Goal: Transaction & Acquisition: Obtain resource

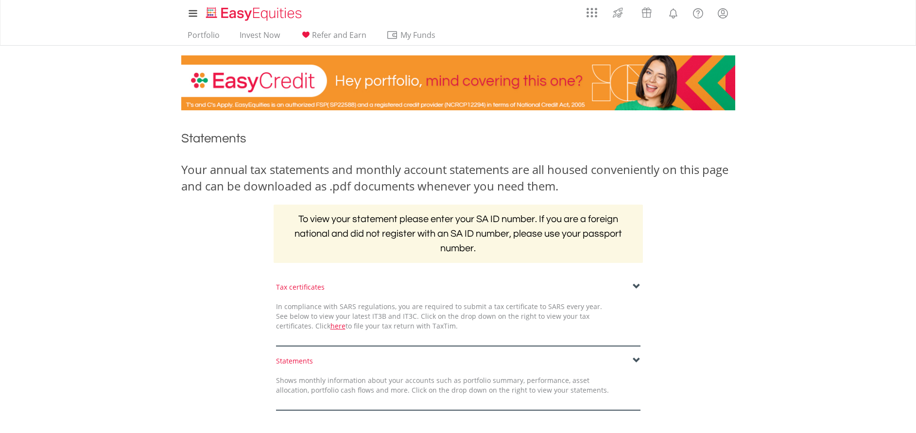
click at [638, 362] on span at bounding box center [636, 361] width 8 height 8
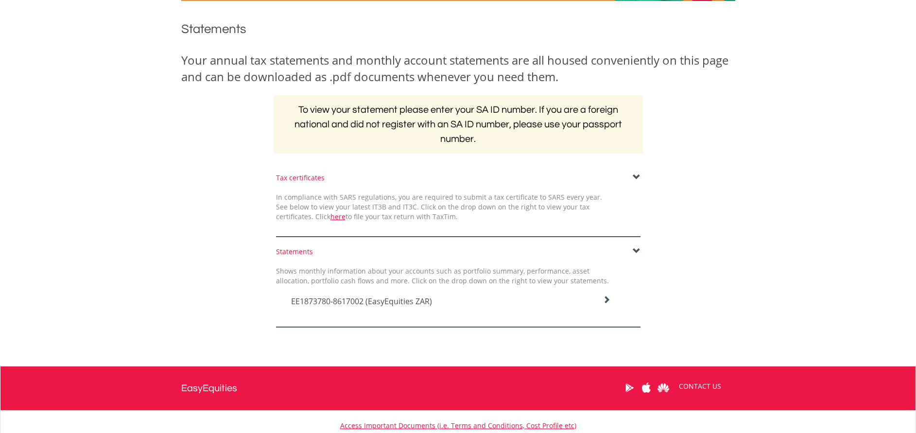
scroll to position [112, 0]
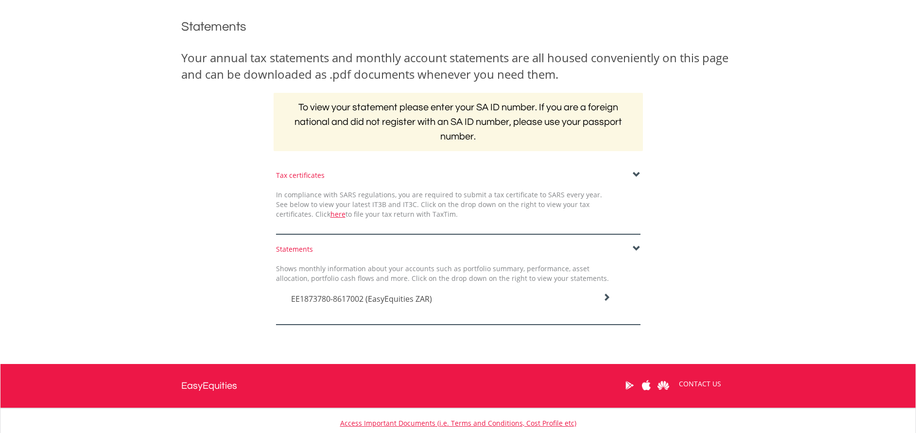
click at [605, 296] on icon at bounding box center [606, 297] width 8 height 8
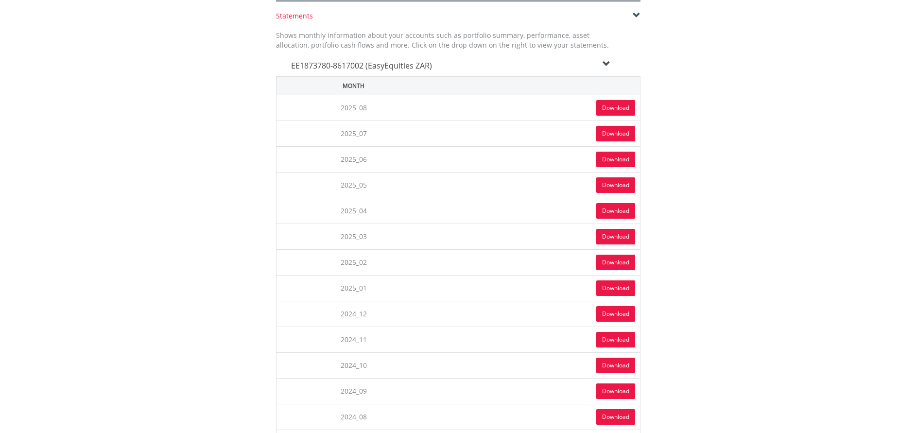
scroll to position [347, 0]
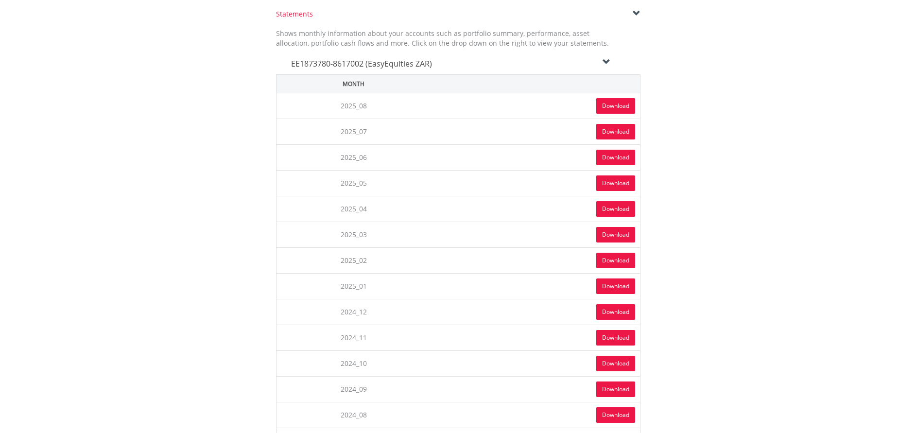
click at [611, 101] on link "Download" at bounding box center [615, 106] width 39 height 16
click at [609, 232] on link "Download" at bounding box center [615, 235] width 39 height 16
click at [616, 211] on link "Download" at bounding box center [615, 209] width 39 height 16
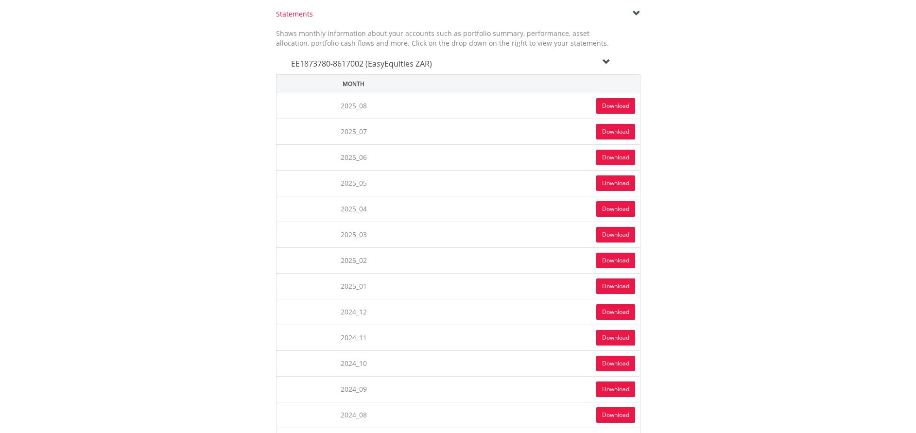
click at [609, 181] on link "Download" at bounding box center [615, 183] width 39 height 16
click at [617, 160] on link "Download" at bounding box center [615, 158] width 39 height 16
click at [615, 134] on link "Download" at bounding box center [615, 132] width 39 height 16
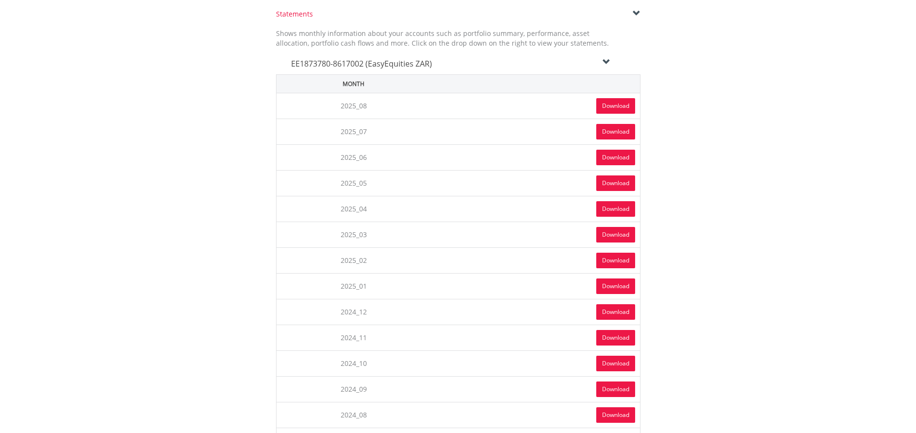
click at [605, 64] on icon at bounding box center [606, 62] width 8 height 8
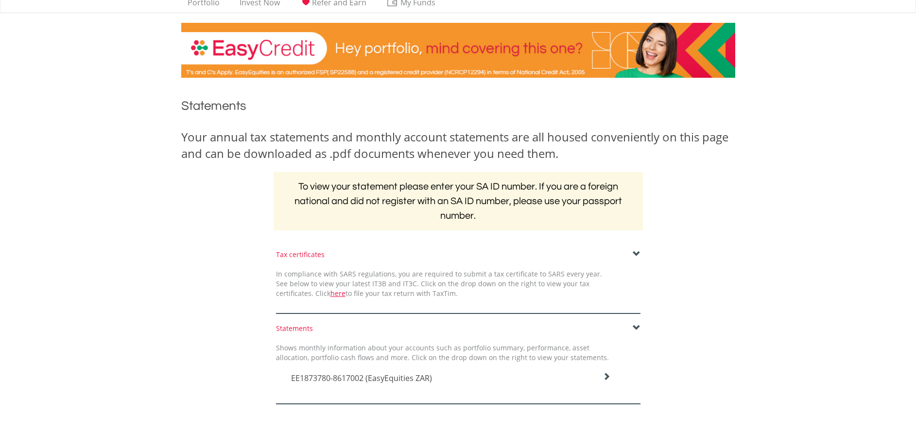
scroll to position [0, 0]
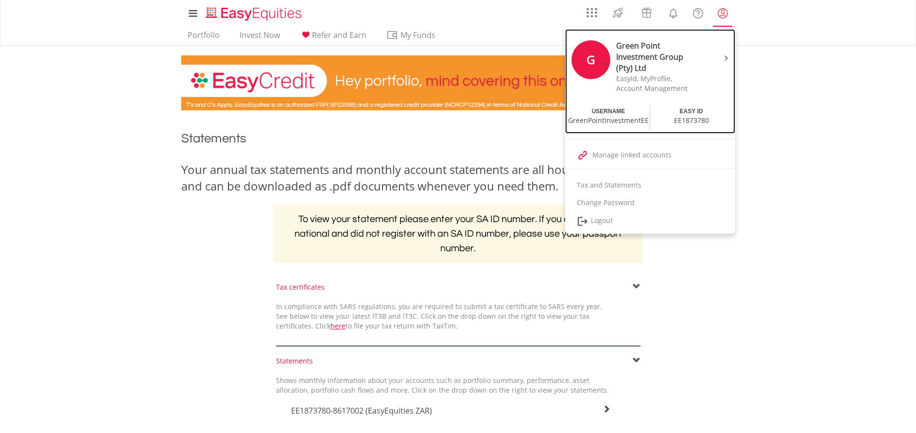
click at [674, 67] on div "Green Point Investment Group (Pty) Ltd" at bounding box center [657, 57] width 82 height 34
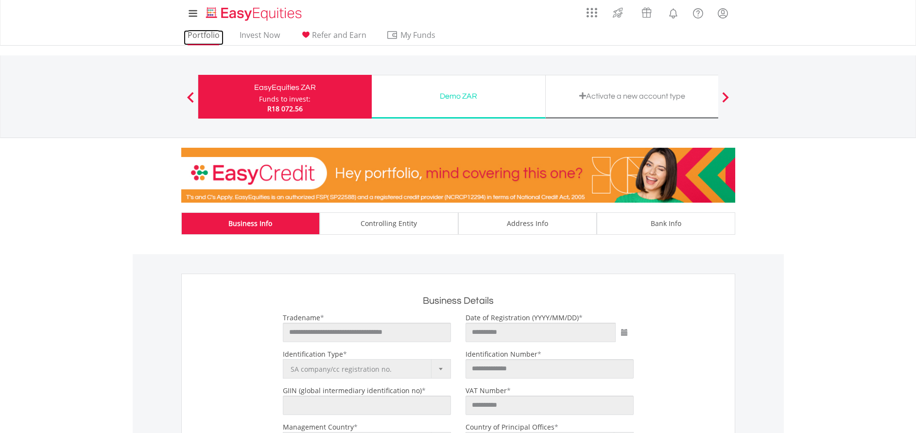
click at [205, 33] on link "Portfolio" at bounding box center [204, 37] width 40 height 15
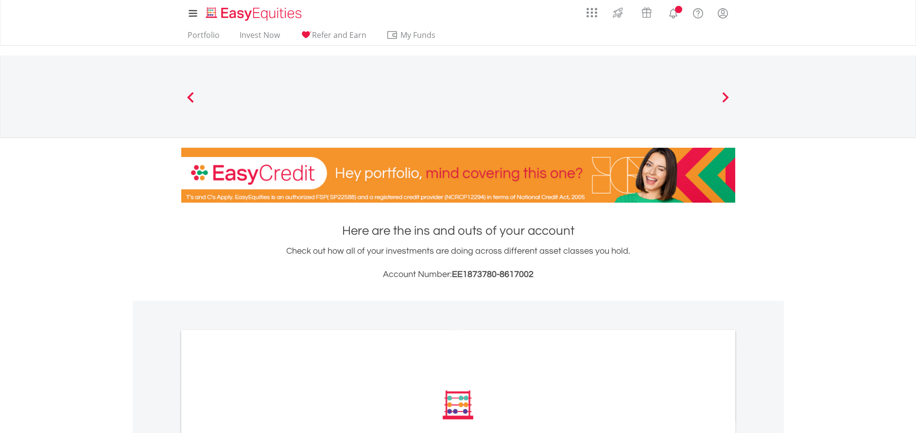
scroll to position [136, 0]
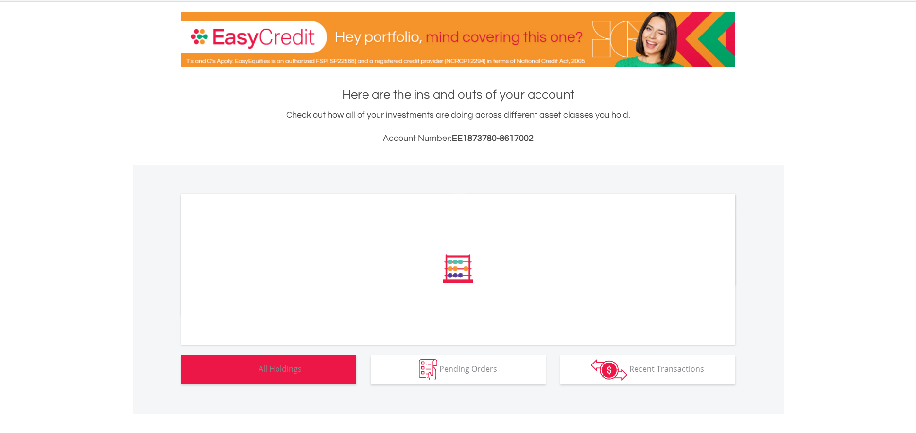
click at [317, 366] on button "Holdings All Holdings" at bounding box center [268, 369] width 175 height 29
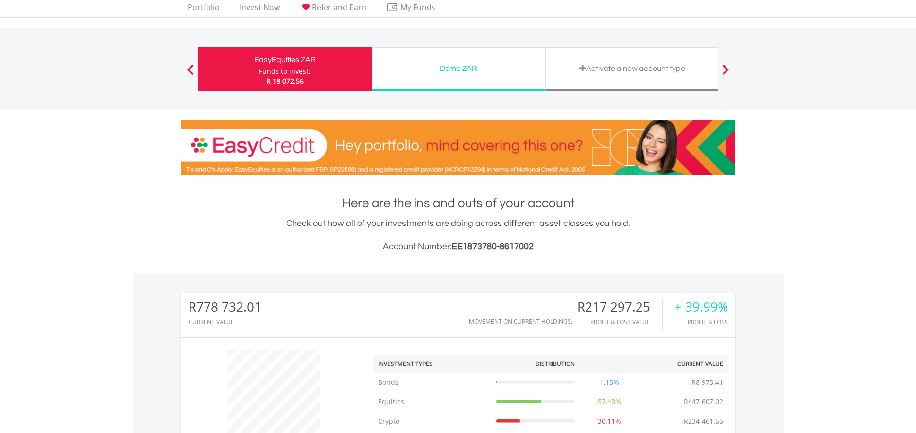
scroll to position [0, 0]
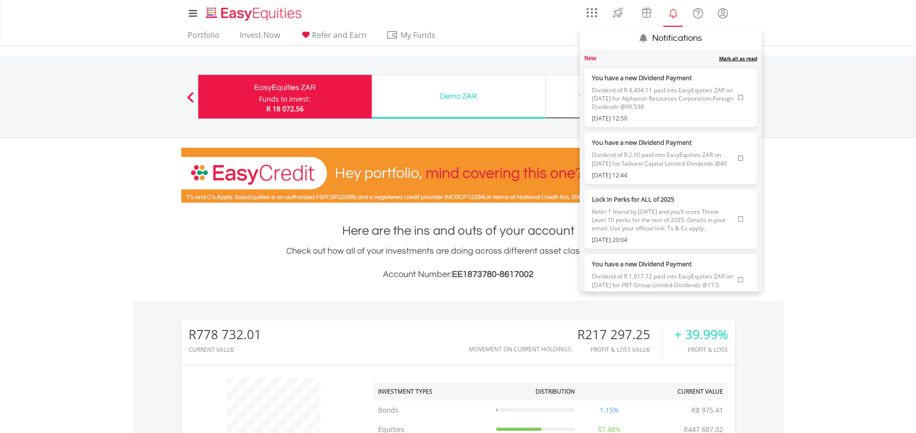
click at [738, 98] on icon at bounding box center [740, 98] width 5 height 6
click at [738, 96] on icon at bounding box center [740, 94] width 5 height 6
click at [738, 101] on icon at bounding box center [740, 98] width 5 height 6
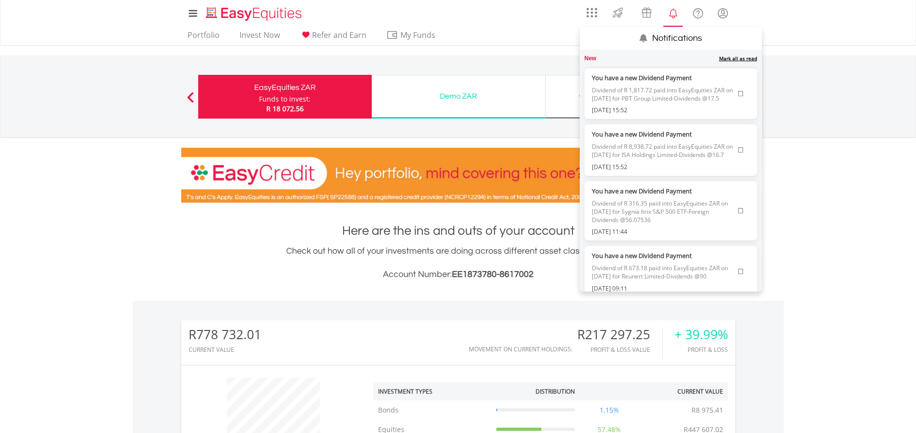
click at [738, 97] on icon at bounding box center [740, 94] width 5 height 6
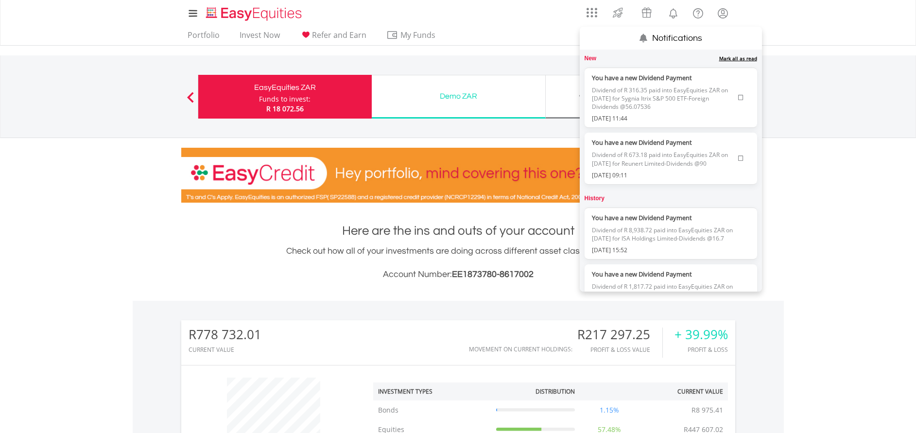
click at [738, 97] on icon at bounding box center [740, 98] width 5 height 6
click at [738, 97] on icon at bounding box center [740, 94] width 5 height 6
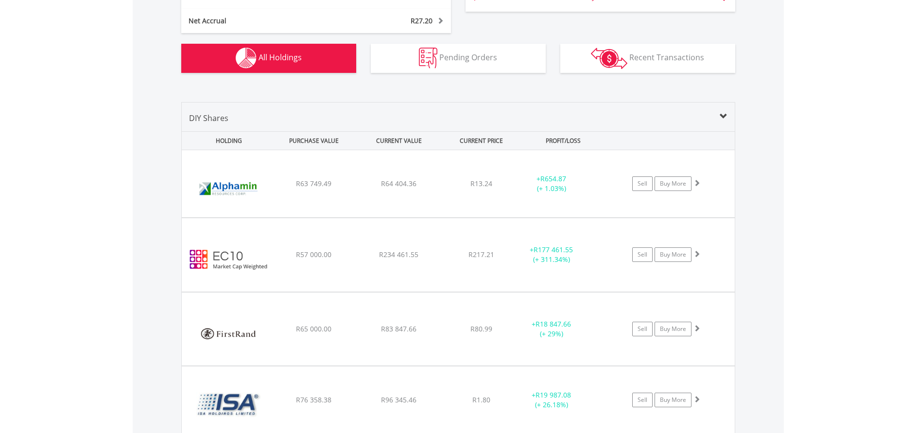
scroll to position [656, 0]
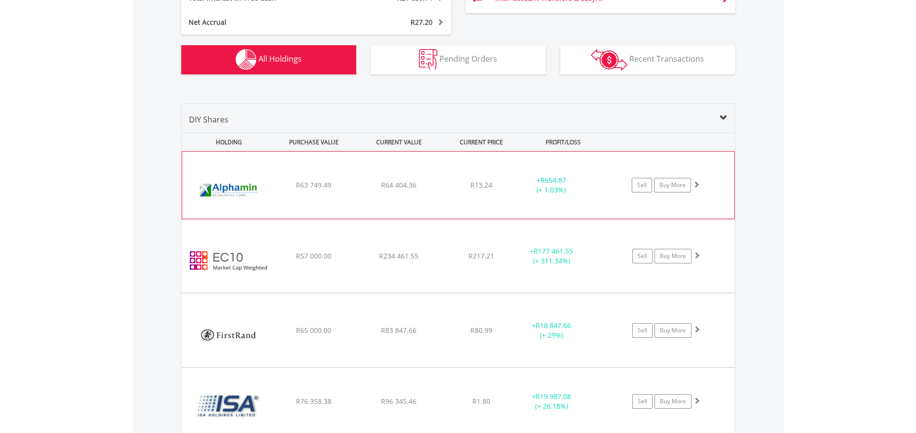
click at [697, 186] on span at bounding box center [696, 184] width 7 height 7
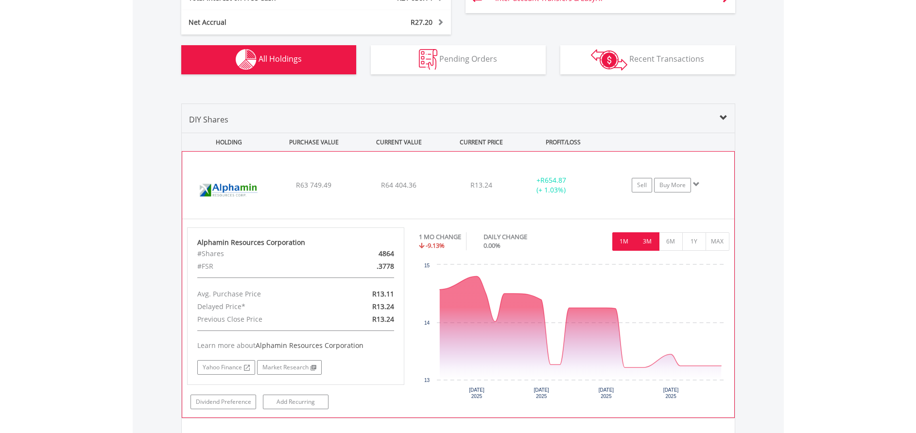
click at [647, 244] on button "3M" at bounding box center [647, 241] width 24 height 18
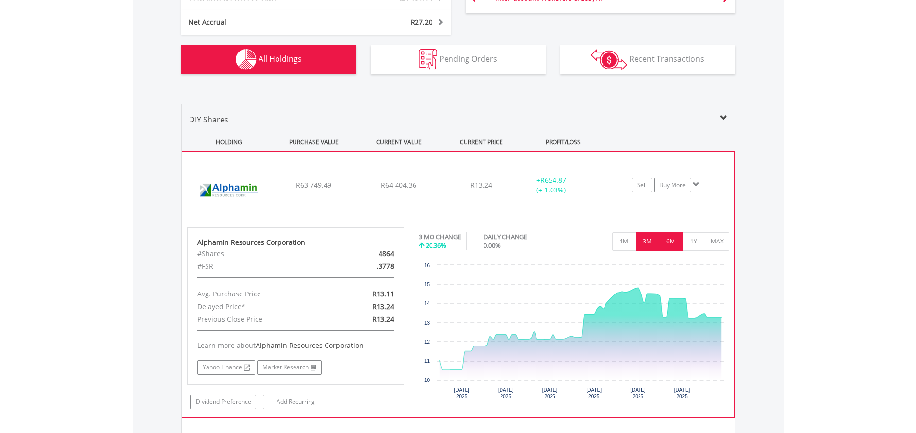
click at [670, 242] on button "6M" at bounding box center [671, 241] width 24 height 18
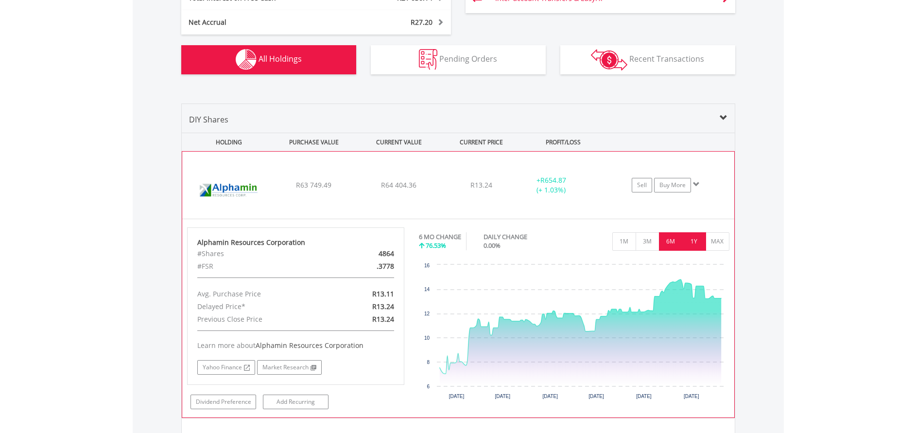
click at [692, 238] on button "1Y" at bounding box center [694, 241] width 24 height 18
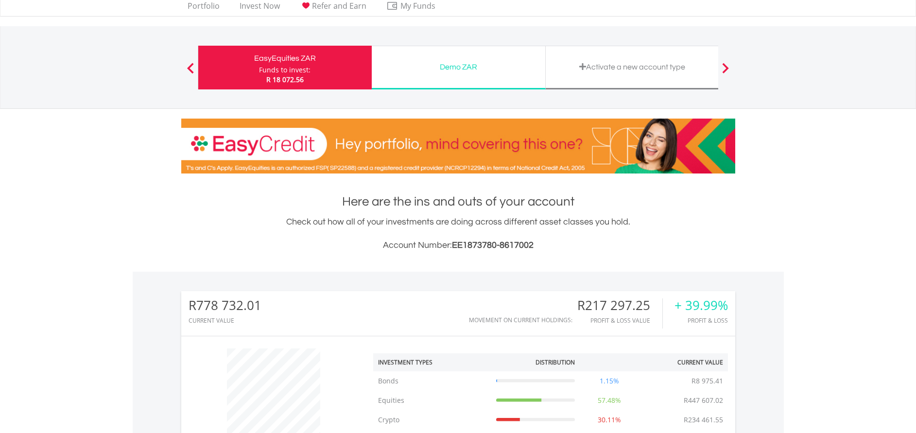
scroll to position [0, 0]
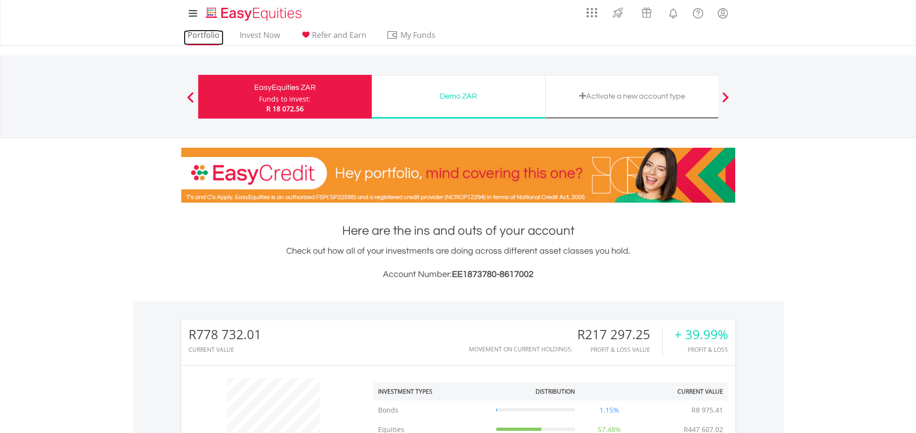
click at [212, 36] on link "Portfolio" at bounding box center [204, 37] width 40 height 15
